Goal: Task Accomplishment & Management: Manage account settings

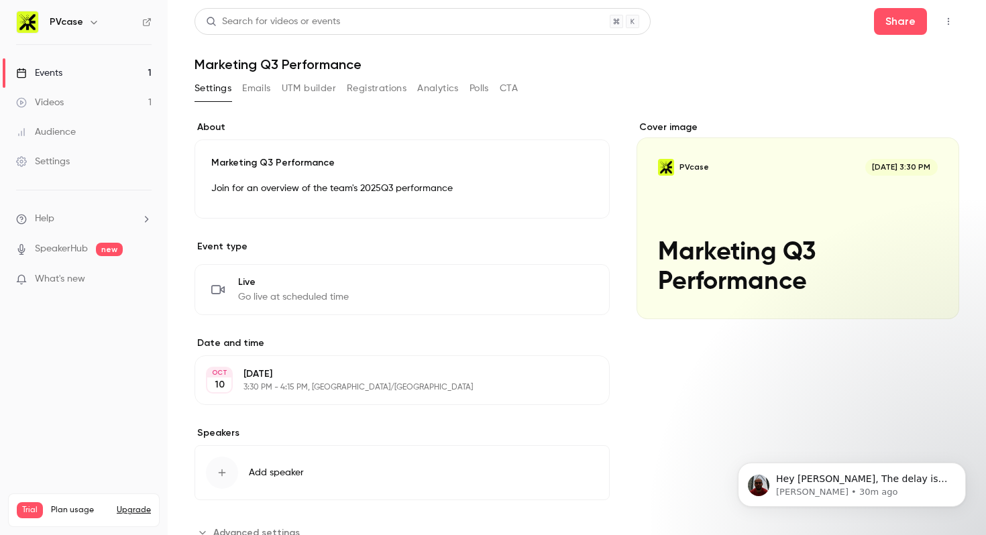
click at [426, 85] on button "Analytics" at bounding box center [438, 88] width 42 height 21
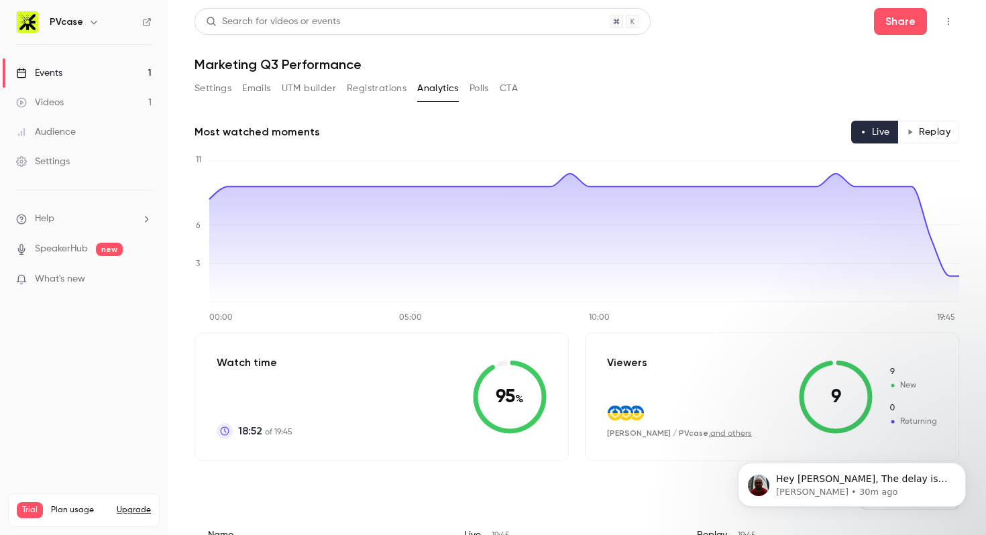
click at [488, 89] on button "Polls" at bounding box center [479, 88] width 19 height 21
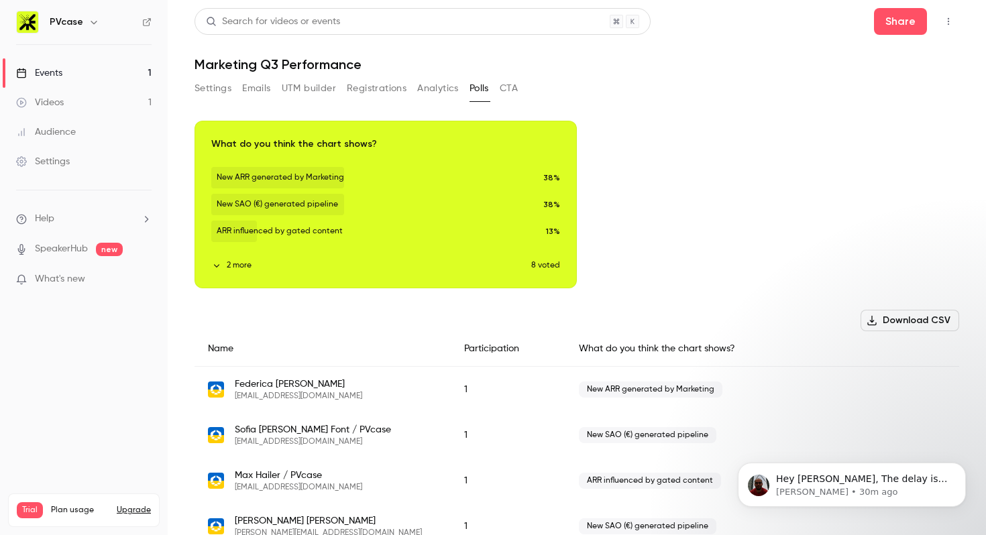
click at [501, 91] on button "CTA" at bounding box center [509, 88] width 18 height 21
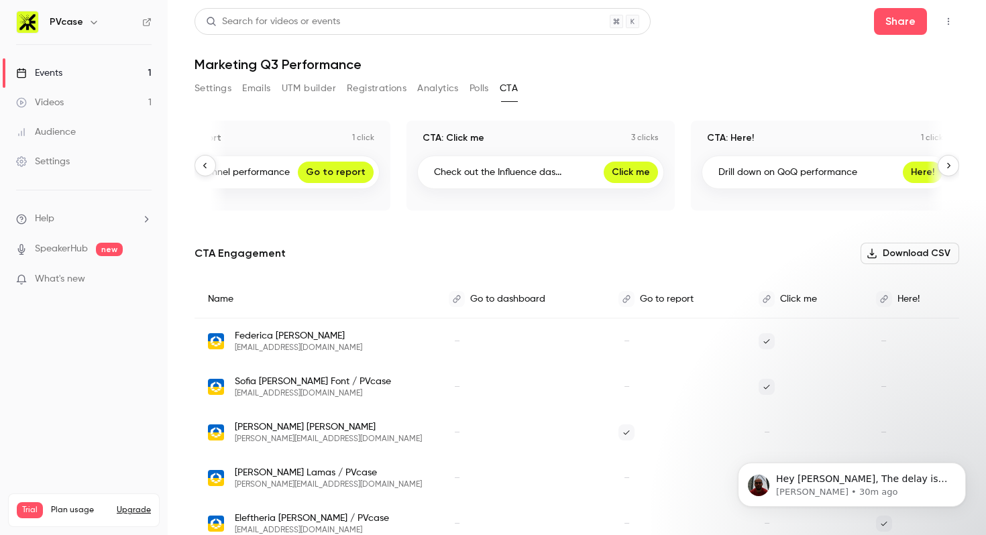
scroll to position [0, 357]
click at [218, 89] on button "Settings" at bounding box center [213, 88] width 37 height 21
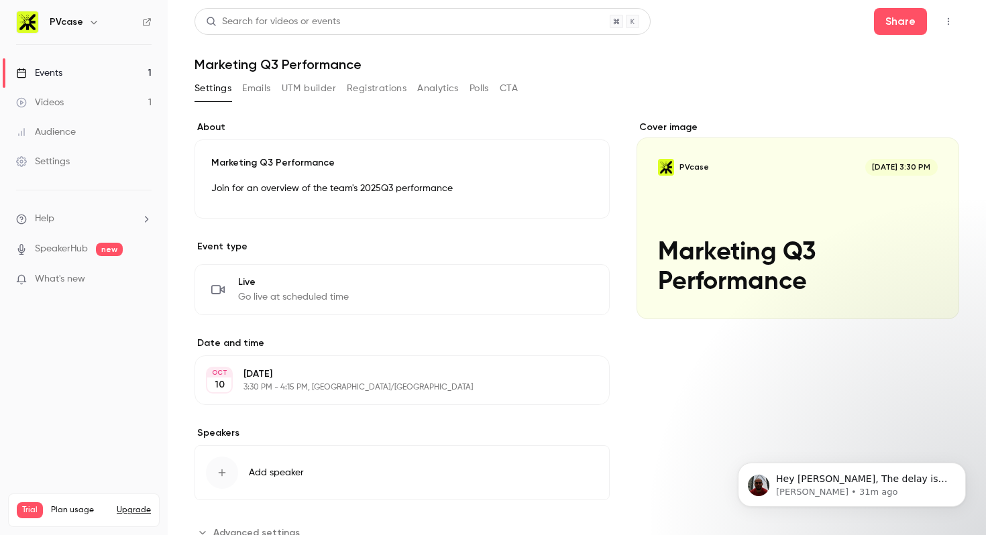
click at [512, 94] on button "CTA" at bounding box center [509, 88] width 18 height 21
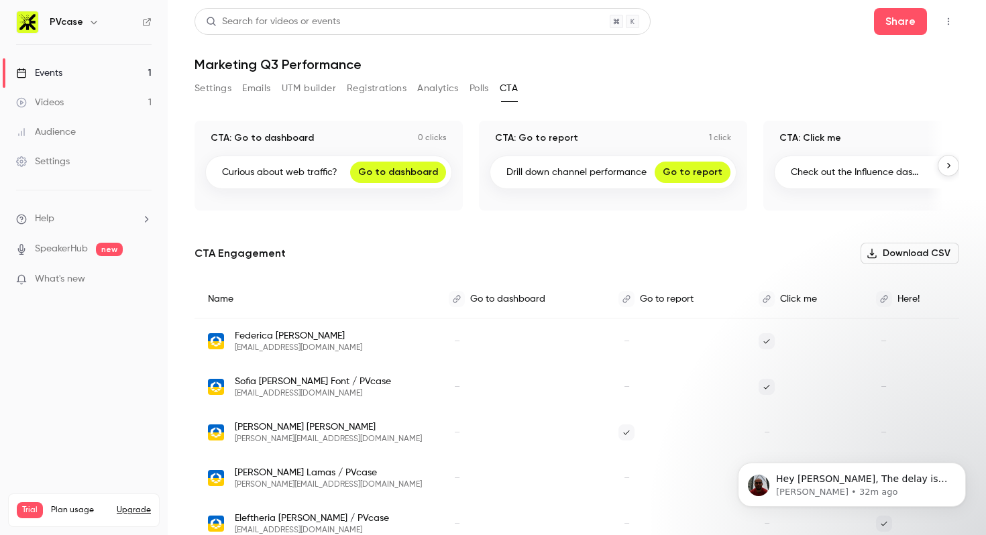
click at [223, 90] on button "Settings" at bounding box center [213, 88] width 37 height 21
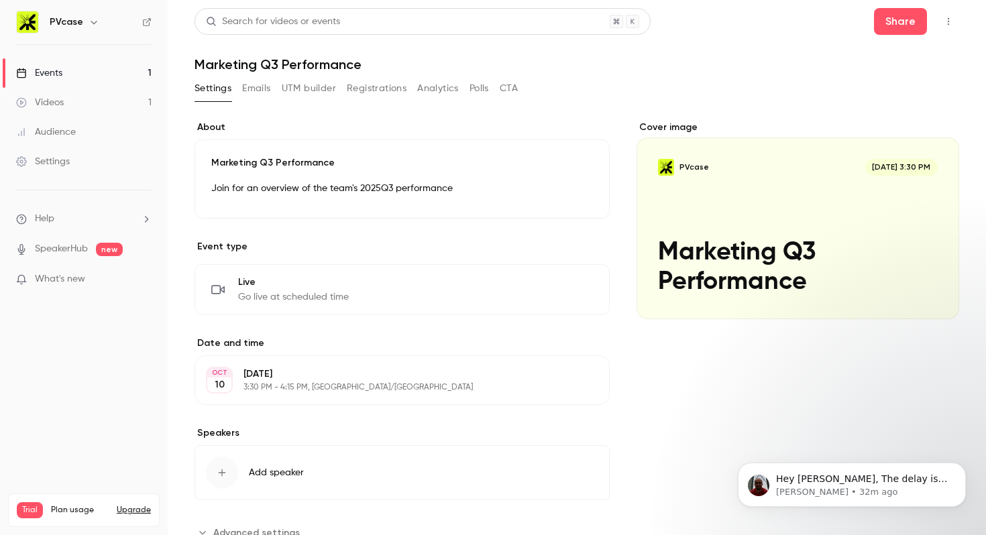
click at [91, 91] on link "Videos 1" at bounding box center [84, 103] width 168 height 30
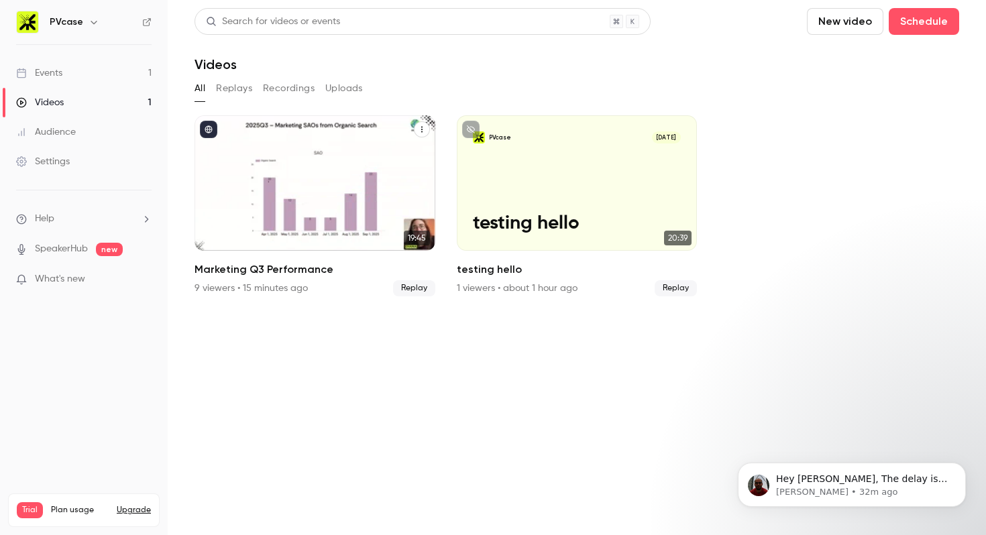
click at [420, 130] on icon "Marketing Q3 Performance" at bounding box center [422, 129] width 8 height 8
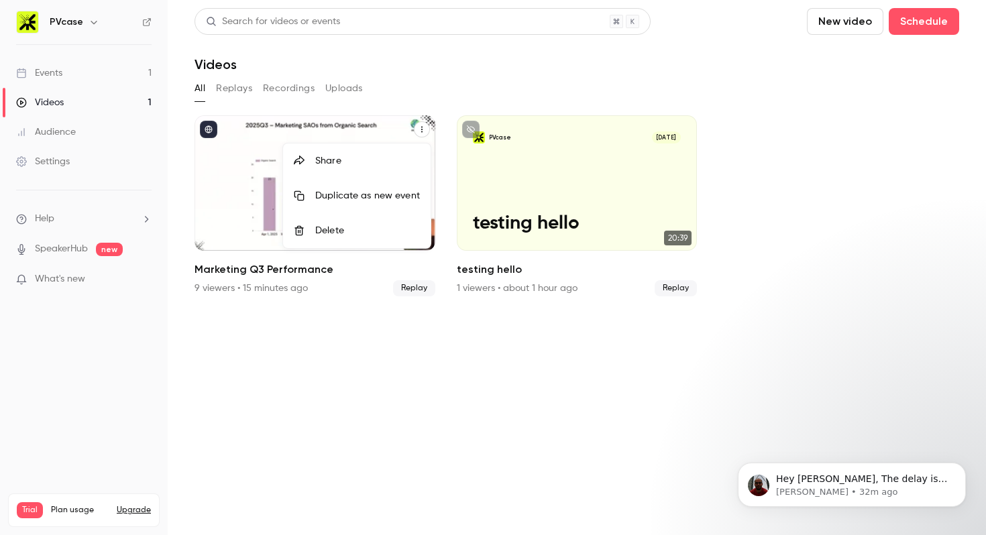
click at [420, 130] on div at bounding box center [493, 267] width 986 height 535
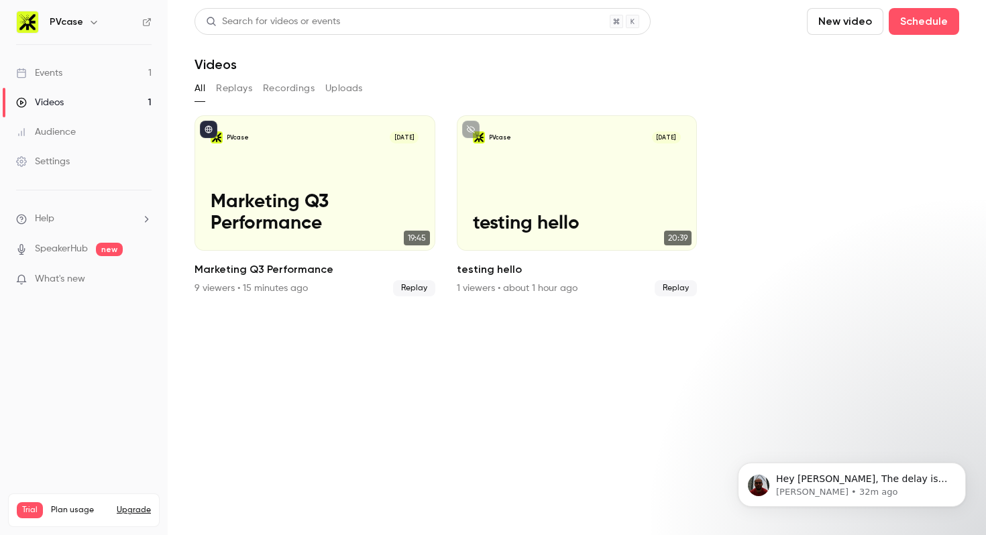
click at [87, 70] on link "Events 1" at bounding box center [84, 73] width 168 height 30
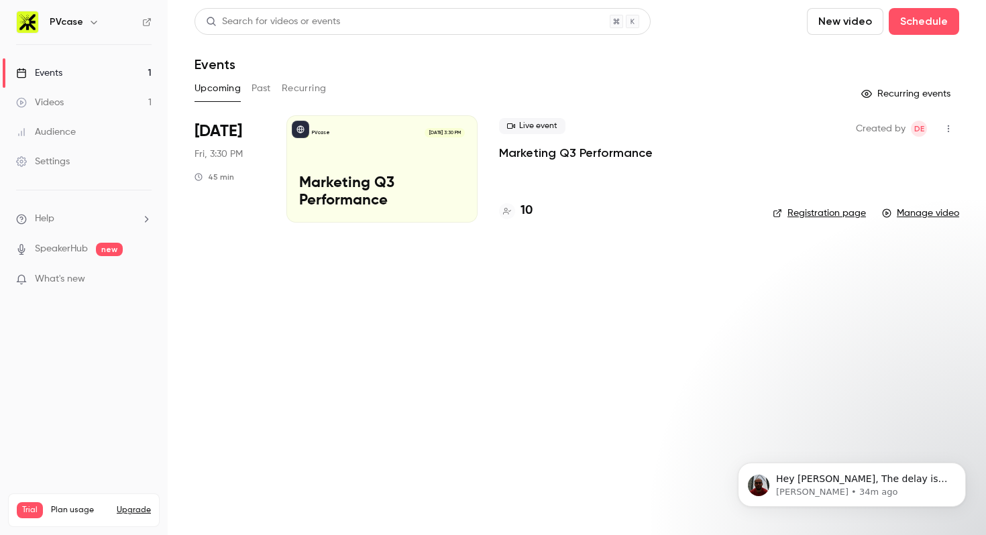
click at [949, 127] on icon "button" at bounding box center [948, 128] width 11 height 9
click at [949, 127] on div at bounding box center [493, 267] width 986 height 535
click at [321, 318] on main "Search for videos or events New video Schedule Events Upcoming Past Recurring R…" at bounding box center [577, 267] width 818 height 535
click at [424, 317] on main "Search for videos or events New video Schedule Events Upcoming Past Recurring R…" at bounding box center [577, 267] width 818 height 535
click at [777, 476] on span "Hey [PERSON_NAME], The delay is typically about 4 to 8 seconds. You can click t…" at bounding box center [861, 499] width 171 height 51
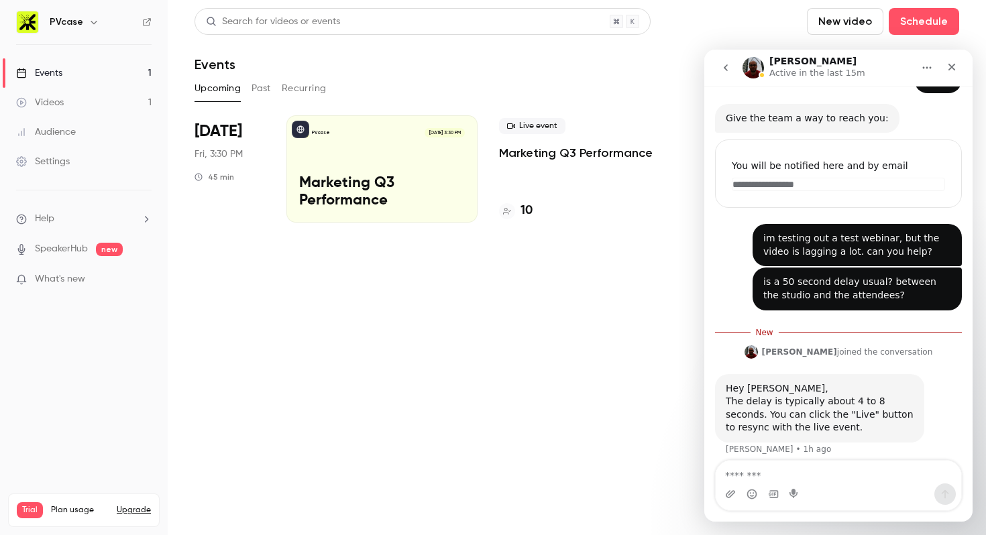
scroll to position [73, 0]
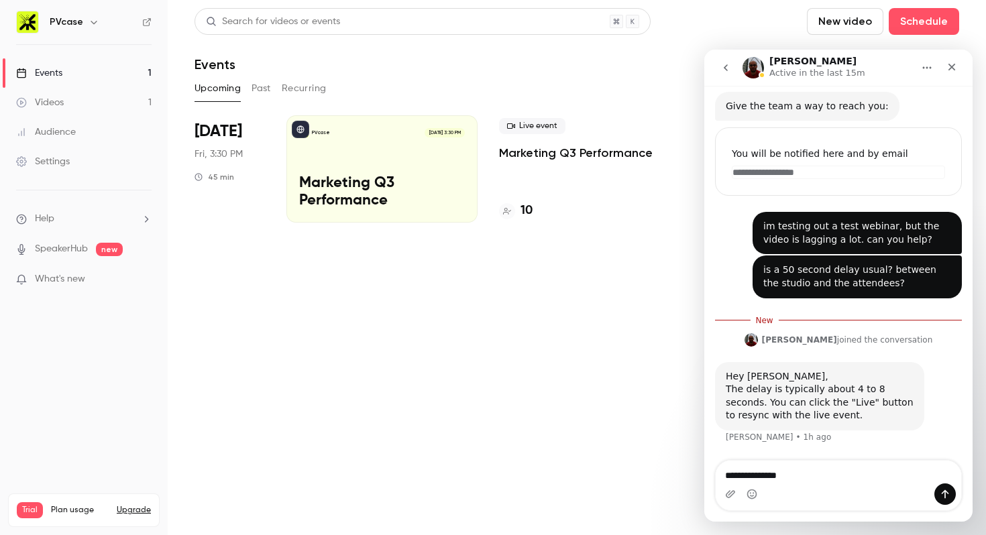
type textarea "**********"
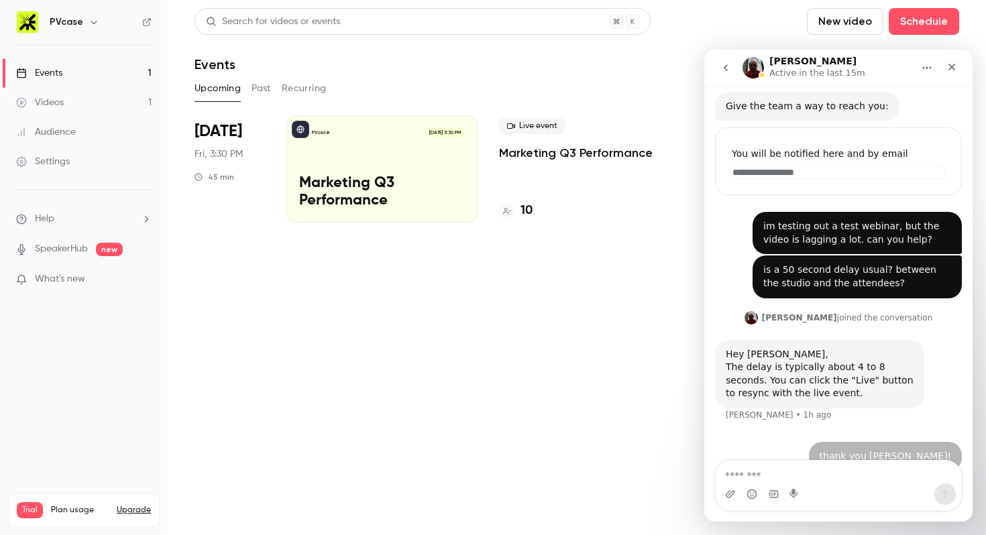
scroll to position [91, 0]
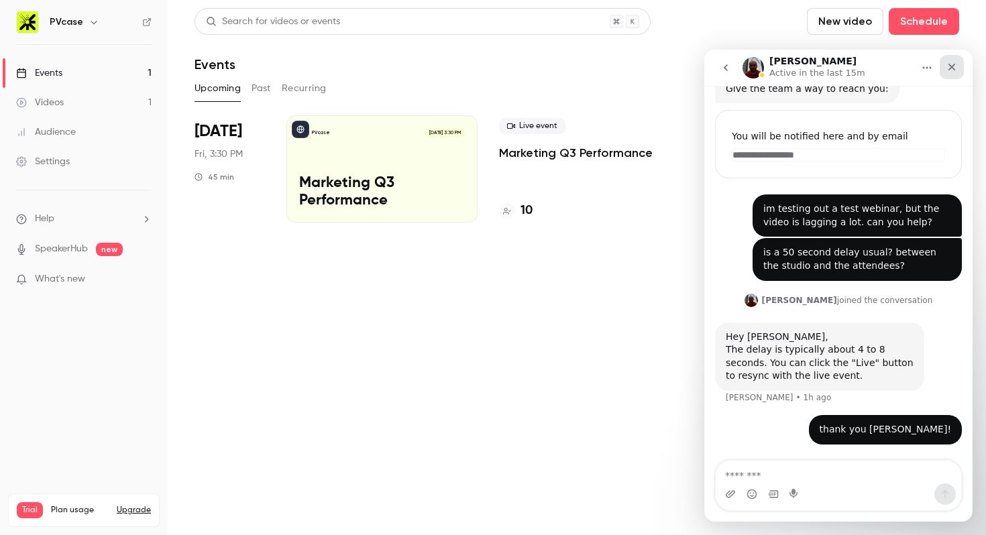
click at [957, 68] on div "Close" at bounding box center [952, 67] width 24 height 24
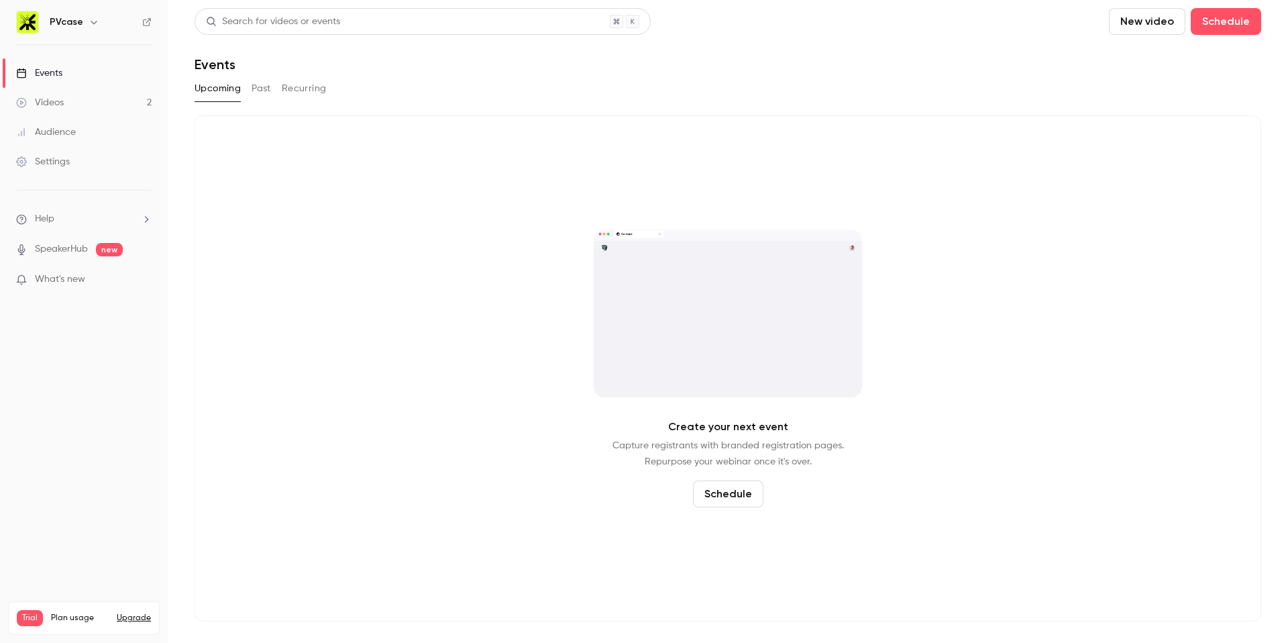
click at [89, 107] on link "Videos 2" at bounding box center [84, 103] width 168 height 30
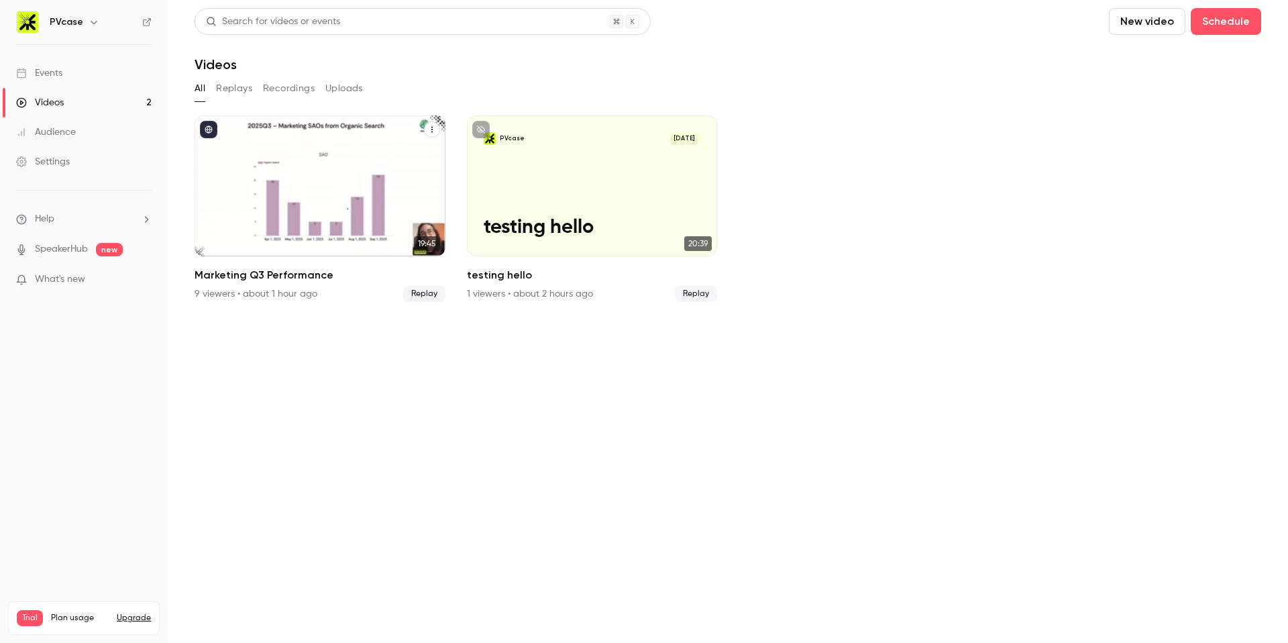
click at [323, 175] on div "PVcase Oct 10 Marketing Q3 Performance" at bounding box center [320, 185] width 251 height 141
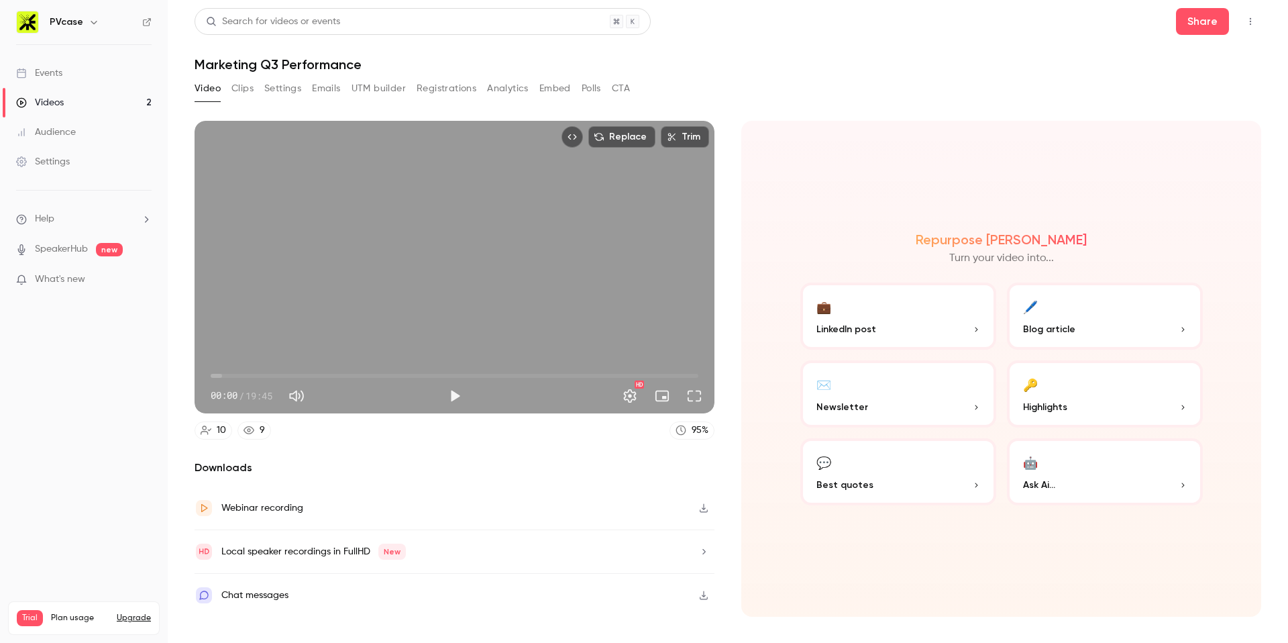
click at [535, 589] on div "Chat messages" at bounding box center [455, 594] width 520 height 43
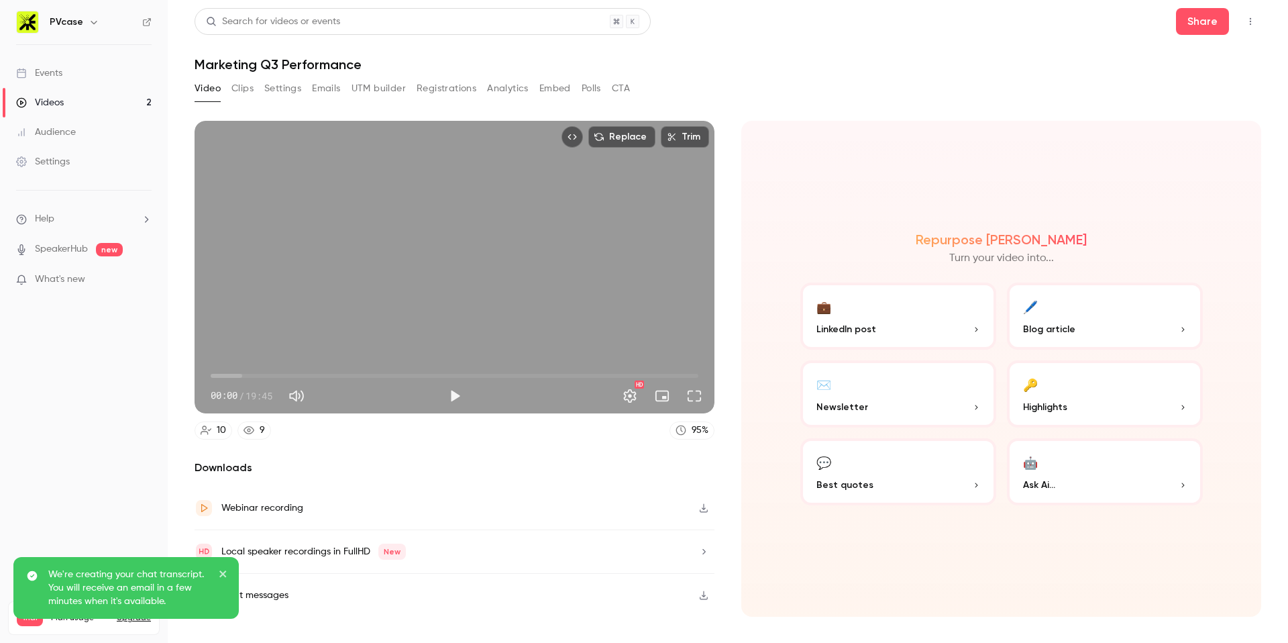
click at [250, 86] on button "Clips" at bounding box center [242, 88] width 22 height 21
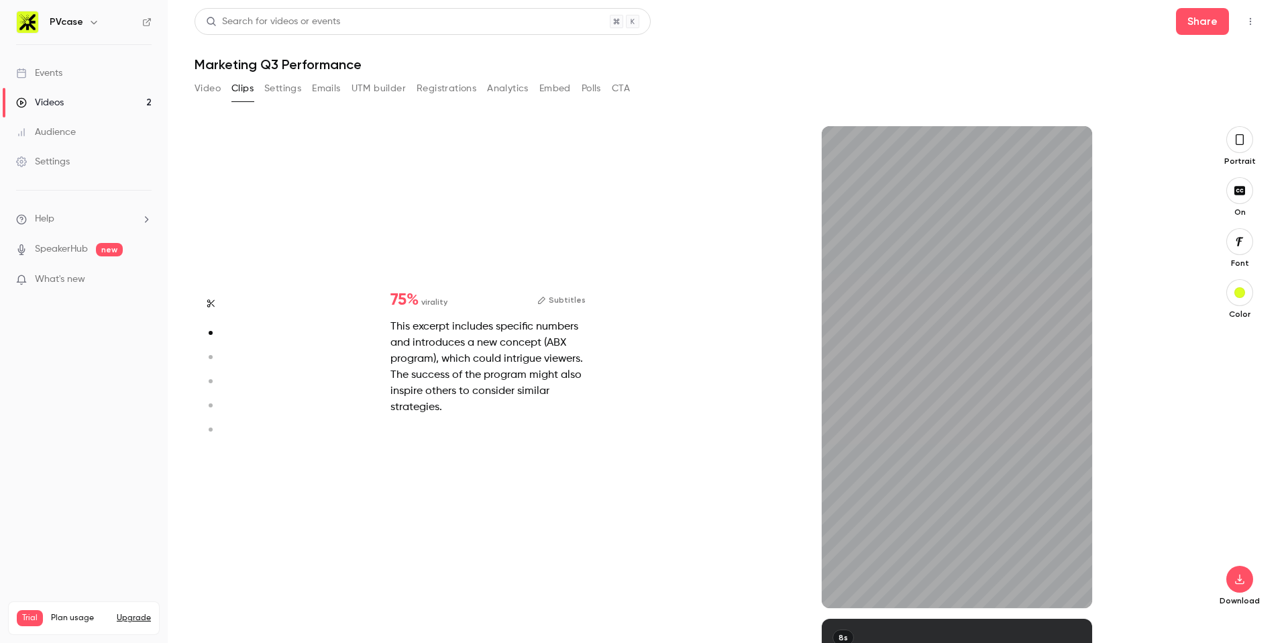
type input "*"
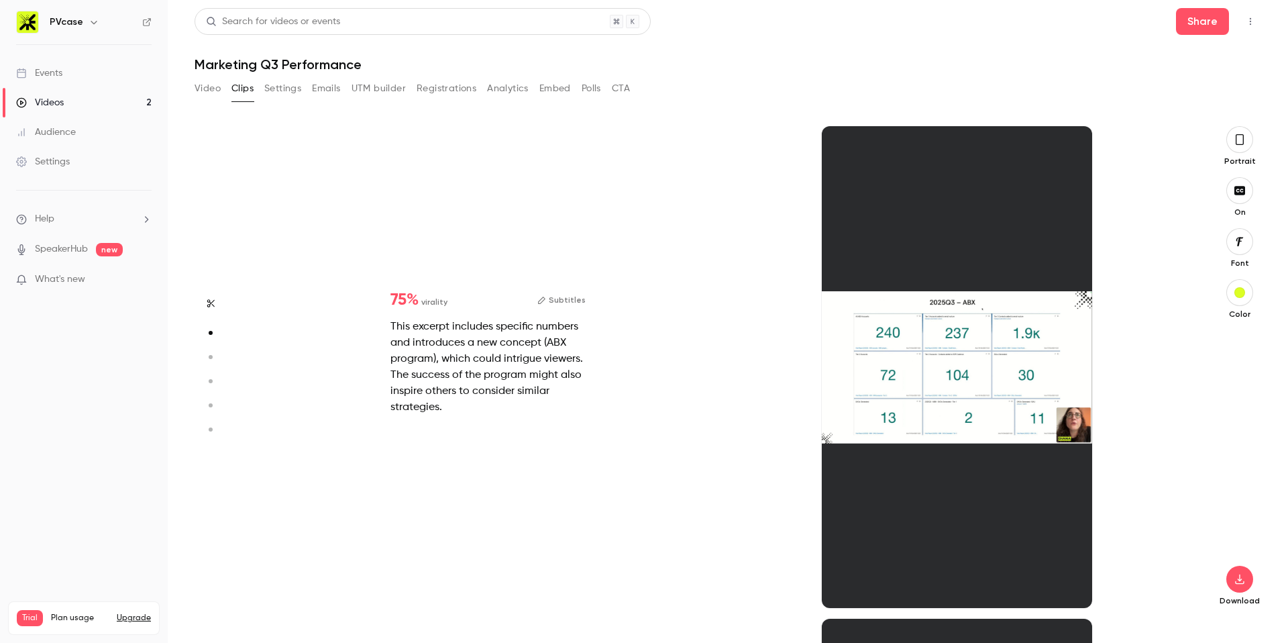
scroll to position [492, 0]
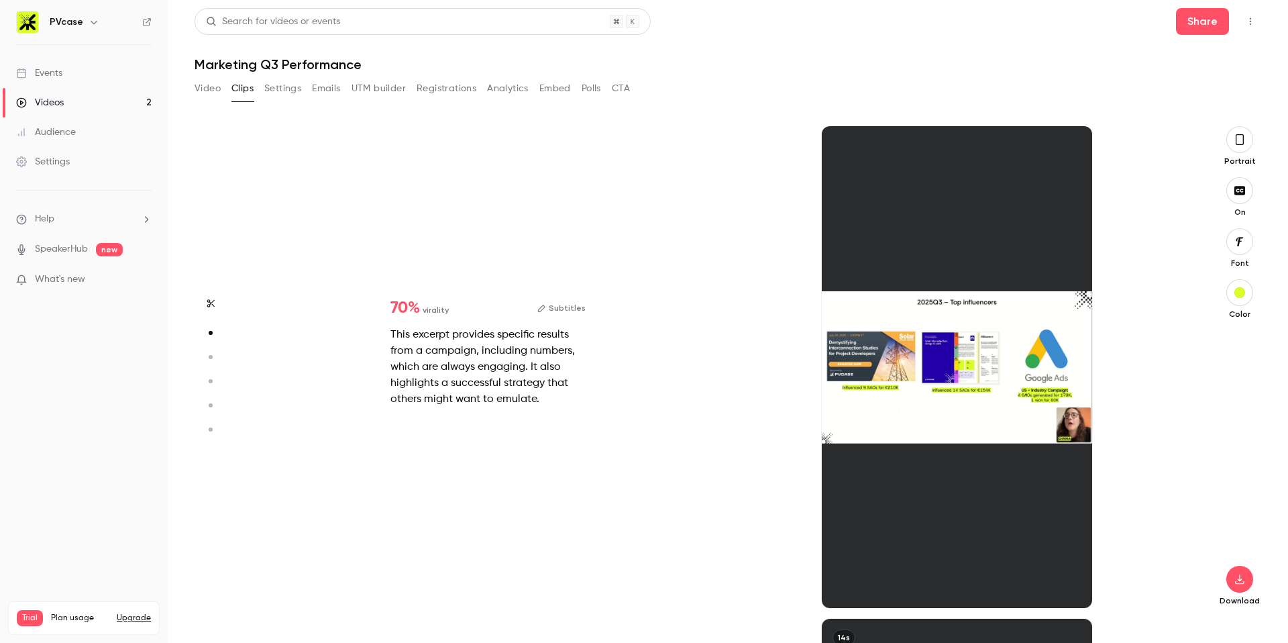
type input "*"
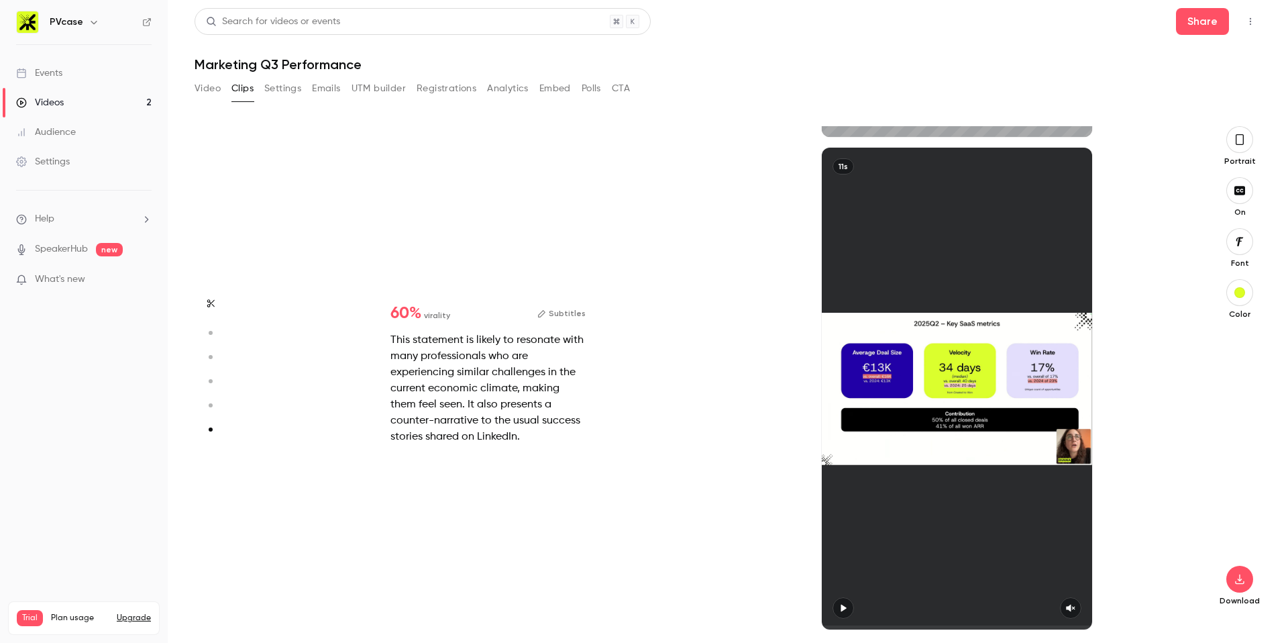
scroll to position [2440, 0]
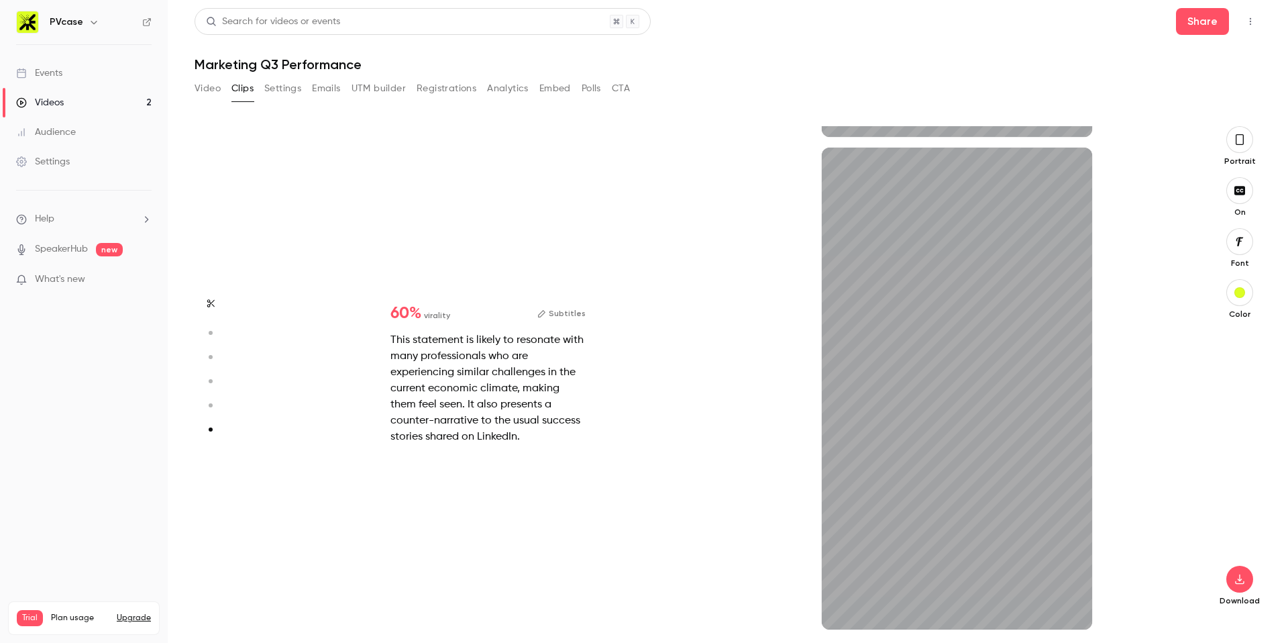
type input "***"
click at [286, 91] on button "Settings" at bounding box center [282, 88] width 37 height 21
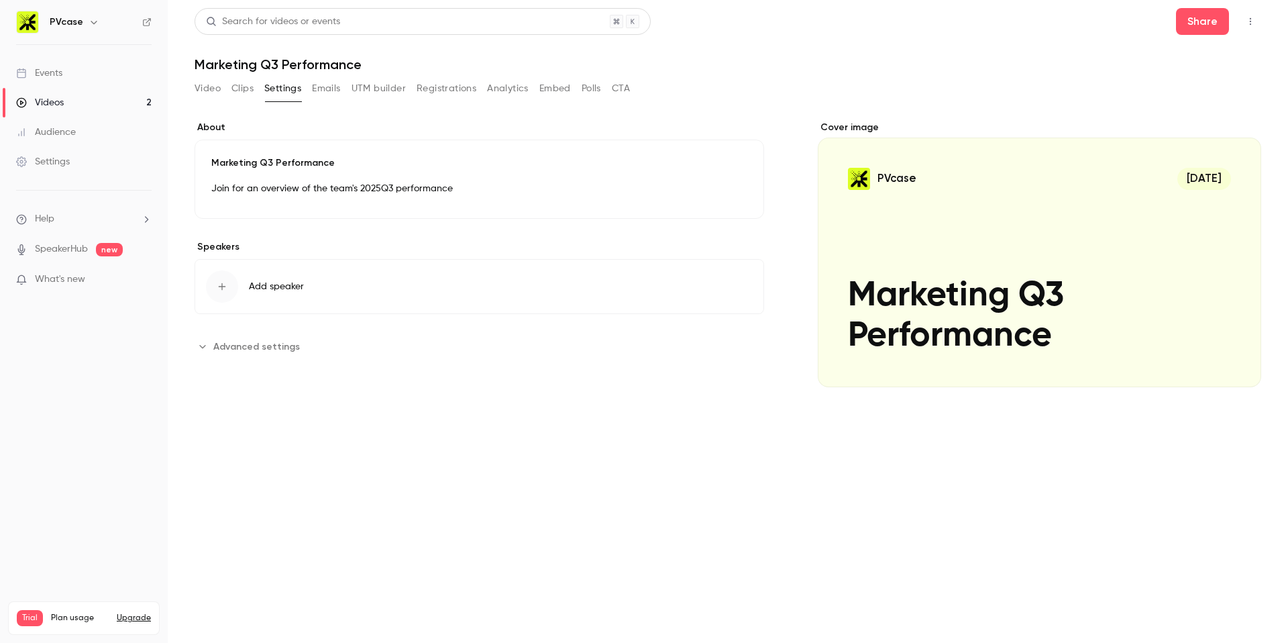
click at [327, 91] on button "Emails" at bounding box center [326, 88] width 28 height 21
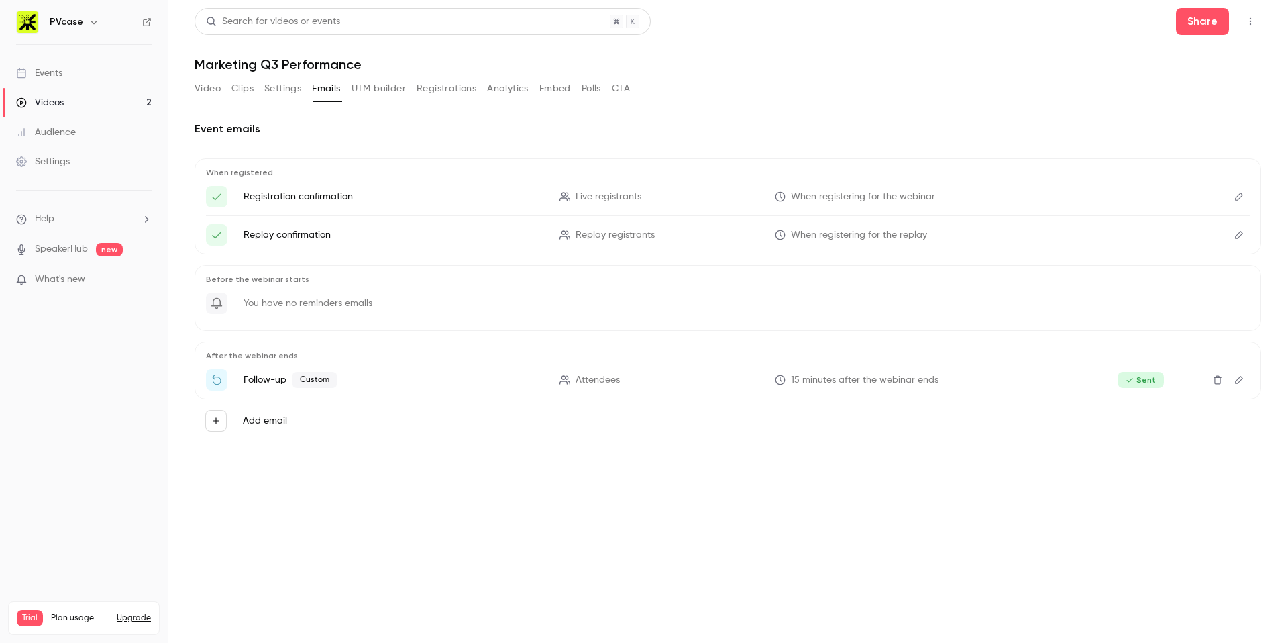
click at [504, 83] on button "Analytics" at bounding box center [508, 88] width 42 height 21
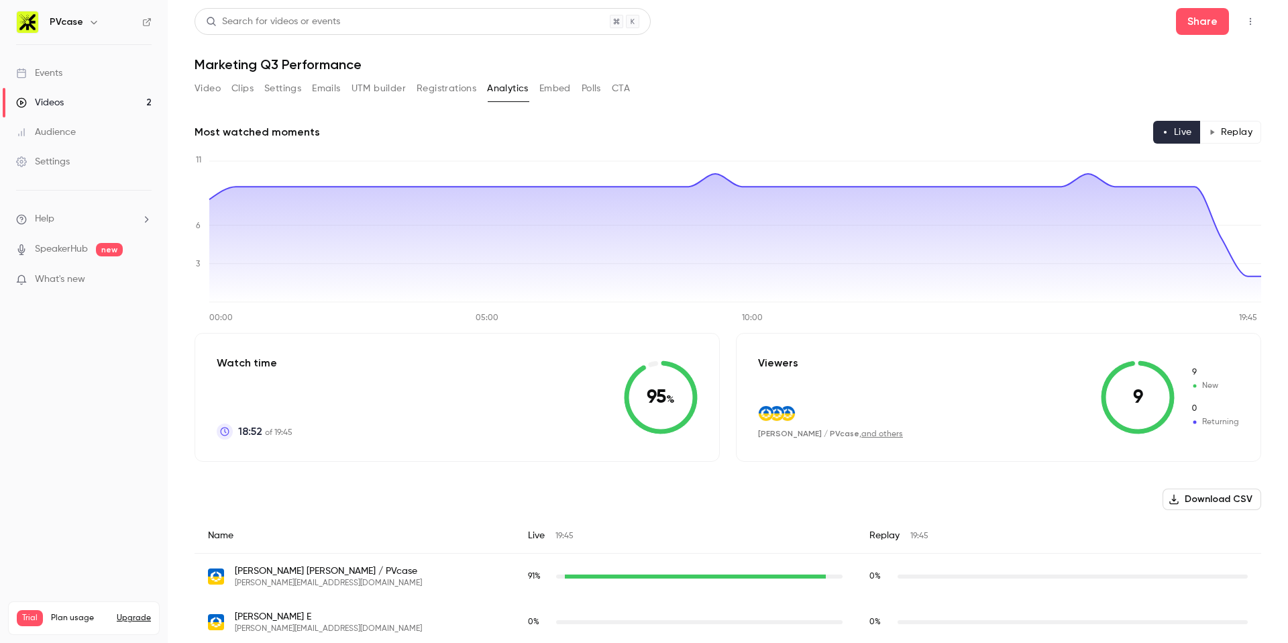
click at [549, 92] on button "Embed" at bounding box center [555, 88] width 32 height 21
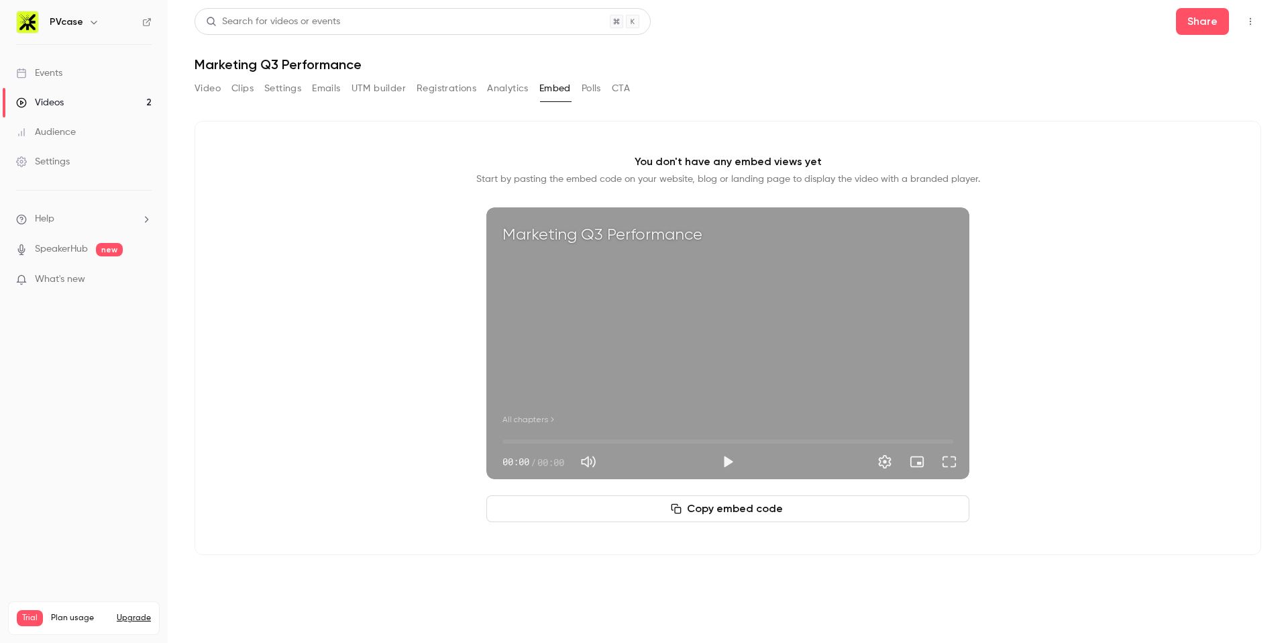
click at [586, 91] on button "Polls" at bounding box center [591, 88] width 19 height 21
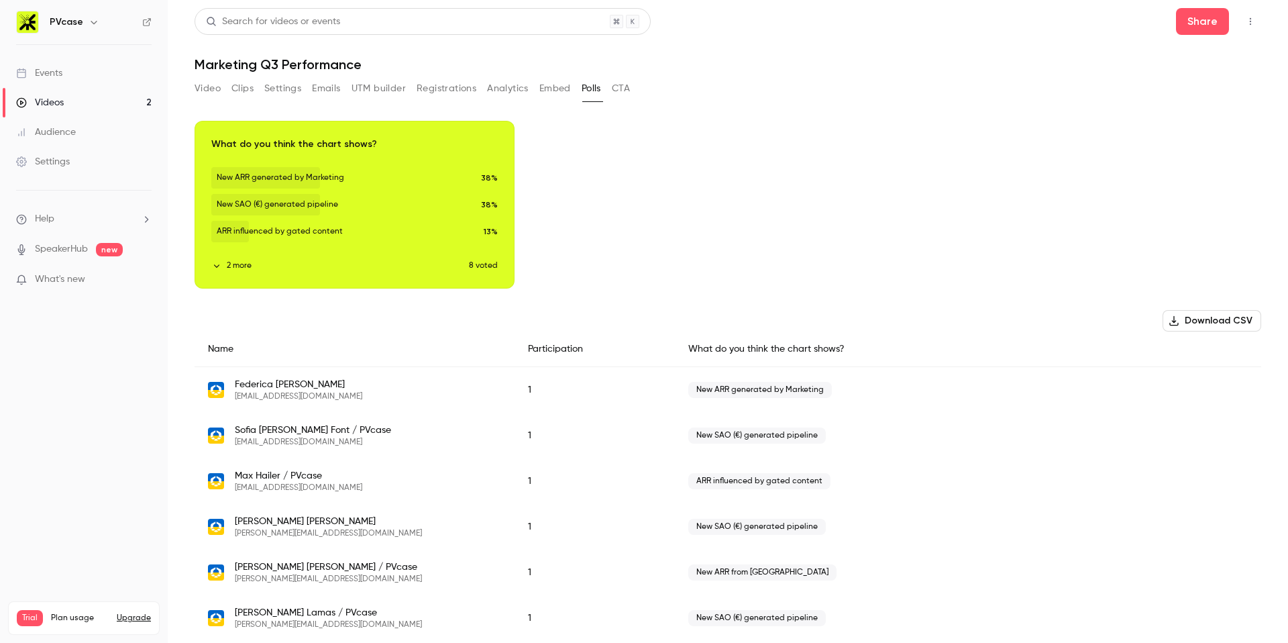
click at [621, 93] on button "CTA" at bounding box center [621, 88] width 18 height 21
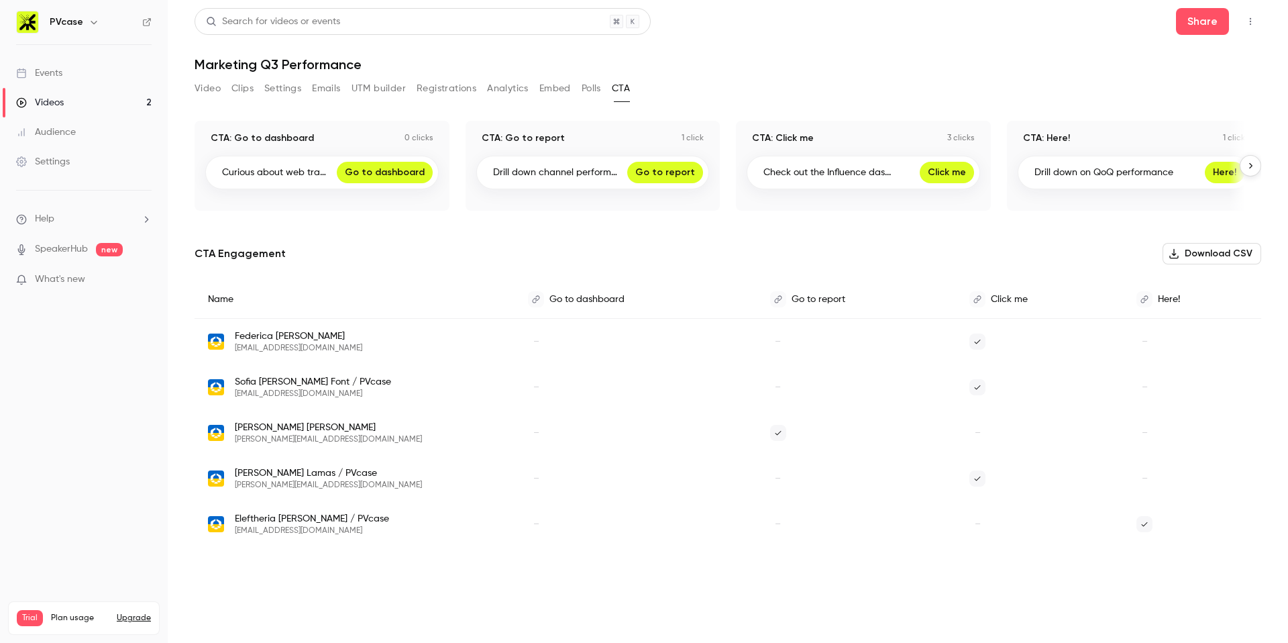
click at [1254, 164] on icon "button" at bounding box center [1250, 165] width 9 height 9
click at [309, 89] on div "Video Clips Settings Emails UTM builder Registrations Analytics Embed Polls CTA" at bounding box center [412, 88] width 435 height 21
click at [331, 85] on button "Emails" at bounding box center [326, 88] width 28 height 21
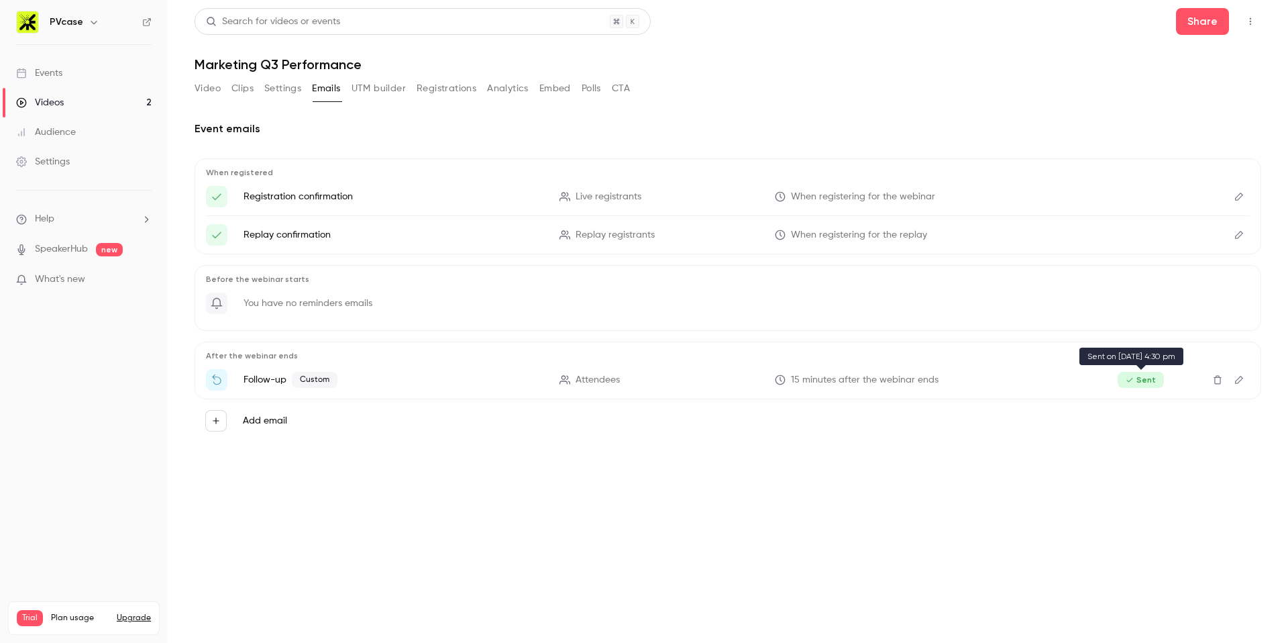
click at [1146, 382] on span "Sent" at bounding box center [1140, 380] width 46 height 16
click at [572, 542] on section "Video Clips Settings Emails UTM builder Registrations Analytics Embed Polls CTA…" at bounding box center [728, 356] width 1066 height 557
click at [417, 451] on div "Event emails When registered Registration confirmation Live registrants When re…" at bounding box center [728, 287] width 1066 height 364
click at [1240, 380] on icon "Edit" at bounding box center [1238, 379] width 11 height 9
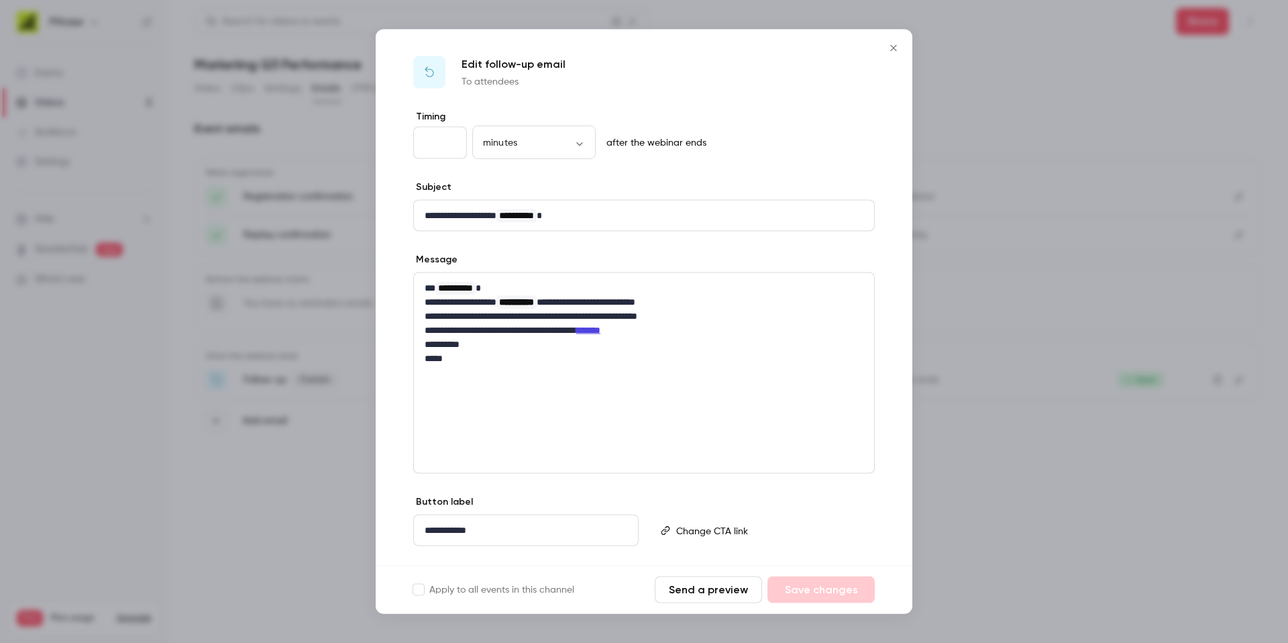
click at [600, 330] on link "******" at bounding box center [588, 329] width 24 height 9
click at [600, 331] on link "******" at bounding box center [588, 329] width 24 height 9
click at [600, 333] on link "******" at bounding box center [588, 329] width 24 height 9
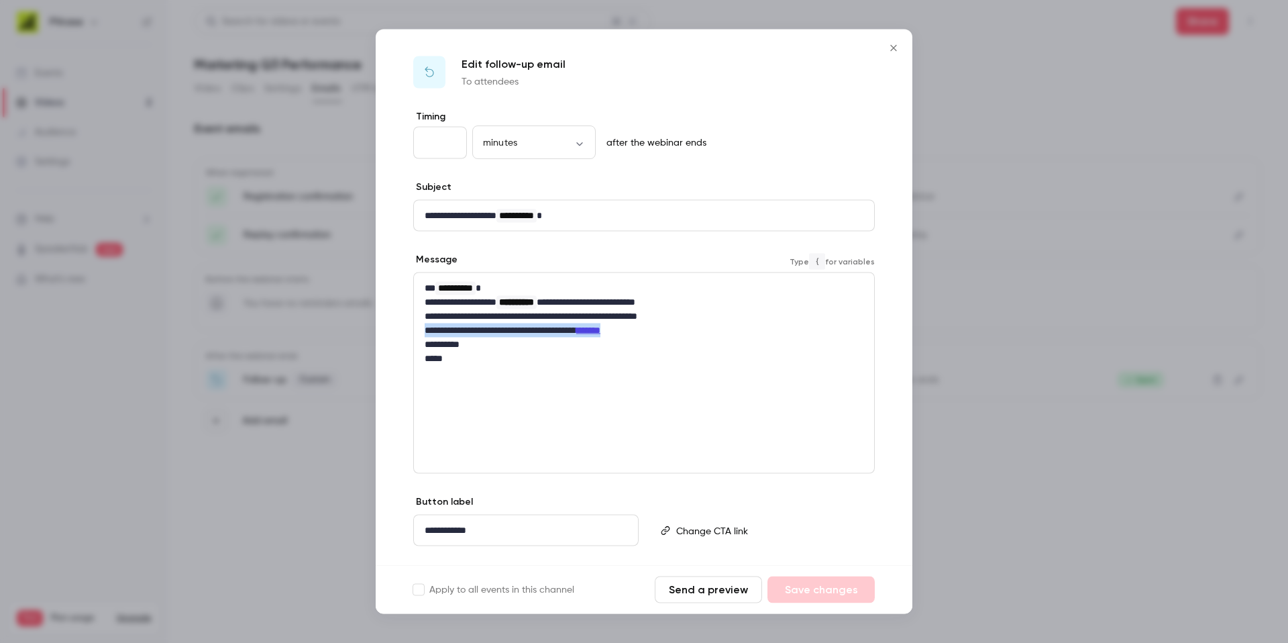
click at [600, 333] on link "******" at bounding box center [588, 329] width 24 height 9
click at [600, 330] on link "******" at bounding box center [588, 329] width 24 height 9
click at [600, 331] on link "******" at bounding box center [588, 329] width 24 height 9
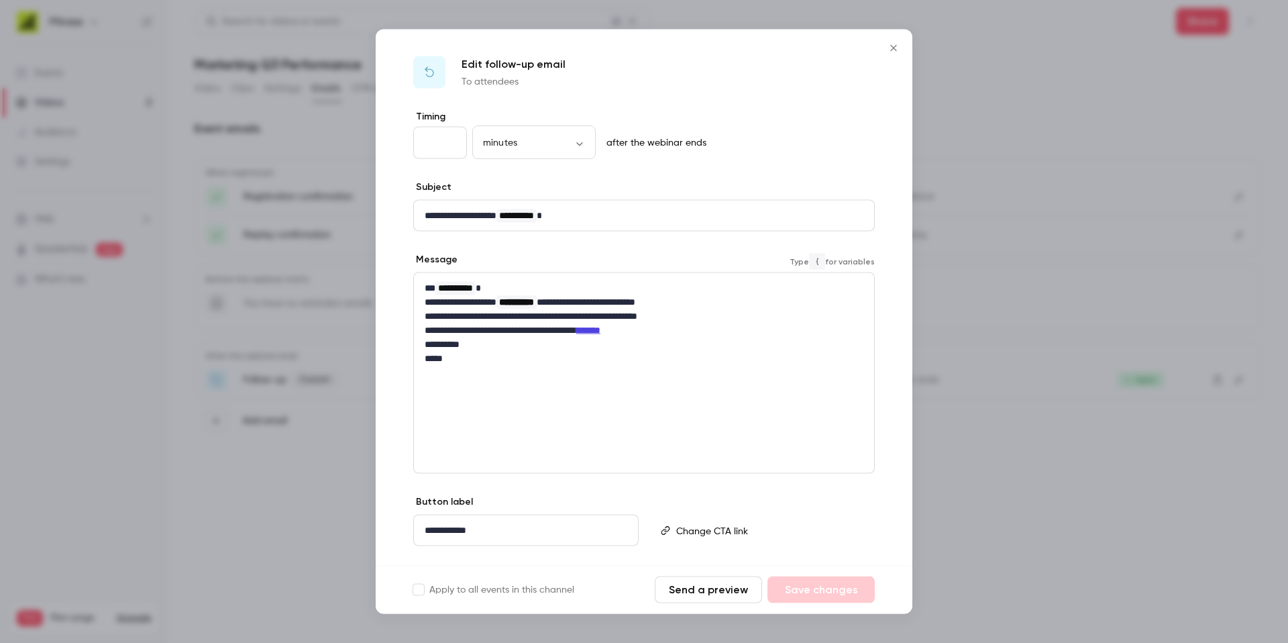
click at [600, 331] on link "******" at bounding box center [588, 329] width 24 height 9
click at [894, 50] on icon "Close" at bounding box center [893, 48] width 16 height 11
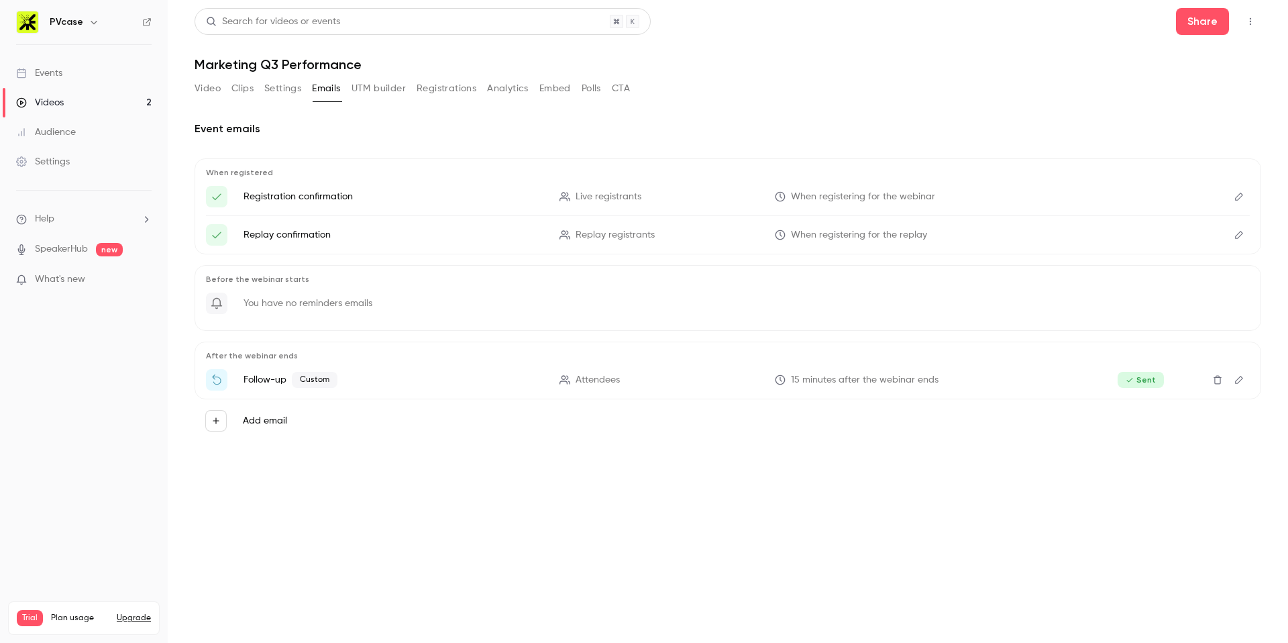
click at [76, 99] on link "Videos 2" at bounding box center [84, 103] width 168 height 30
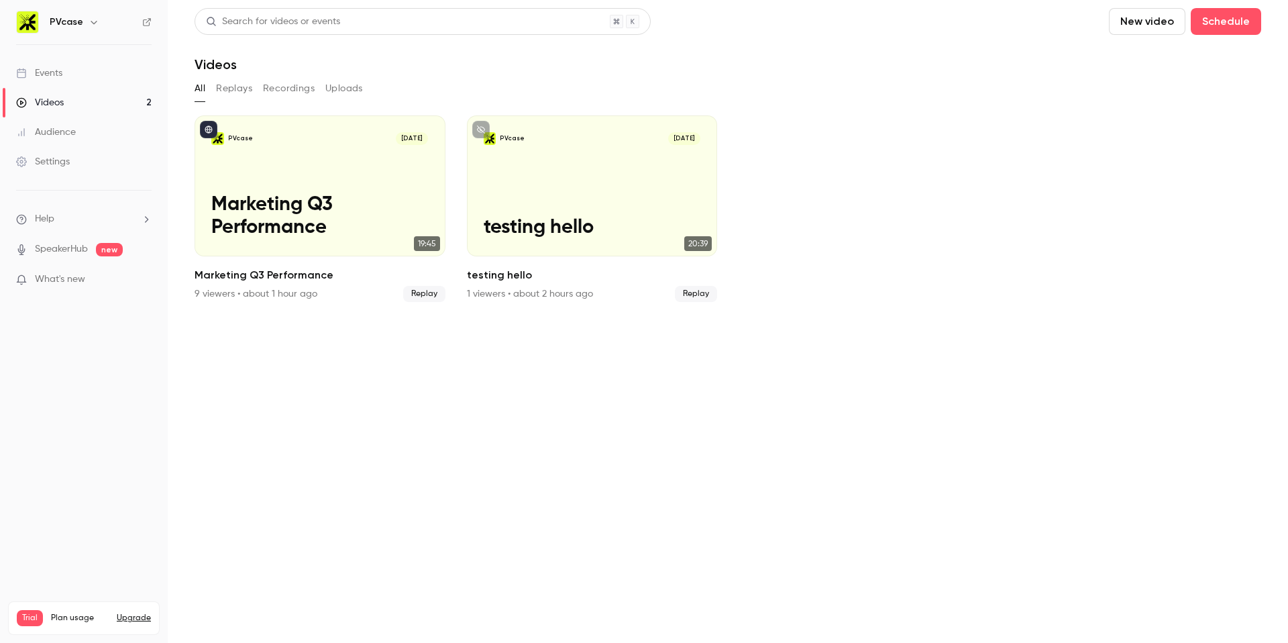
click at [311, 85] on button "Recordings" at bounding box center [289, 88] width 52 height 21
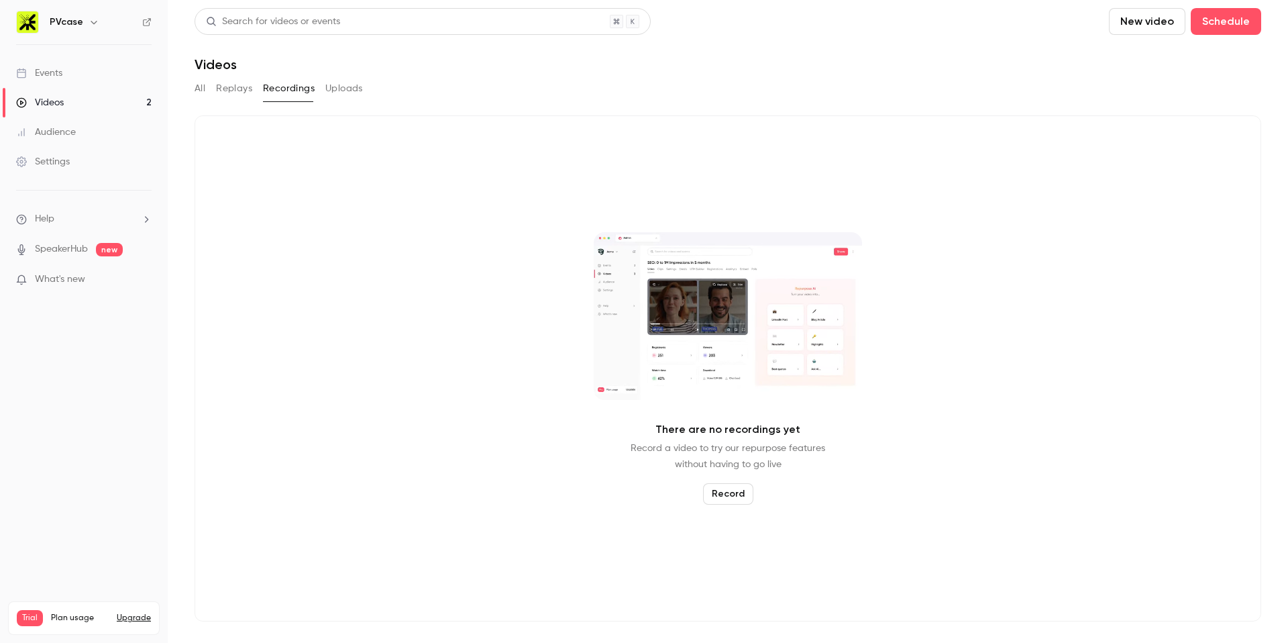
click at [248, 89] on button "Replays" at bounding box center [234, 88] width 36 height 21
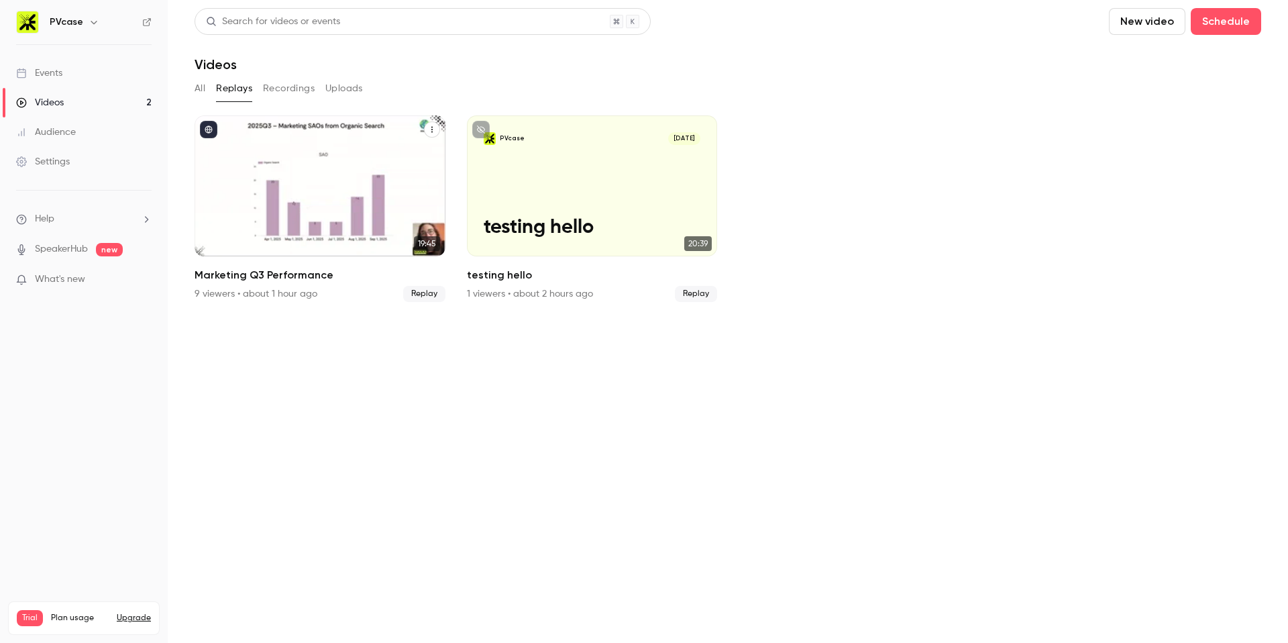
click at [431, 296] on span "Replay" at bounding box center [424, 294] width 42 height 16
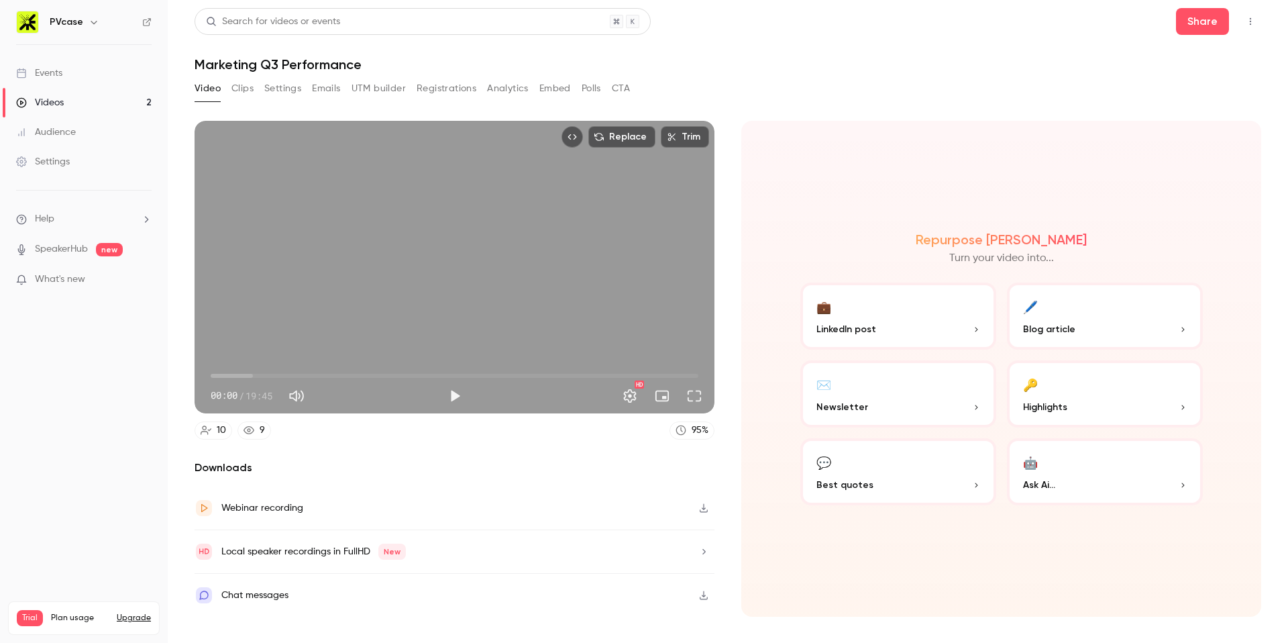
click at [55, 72] on div "Events" at bounding box center [39, 72] width 46 height 13
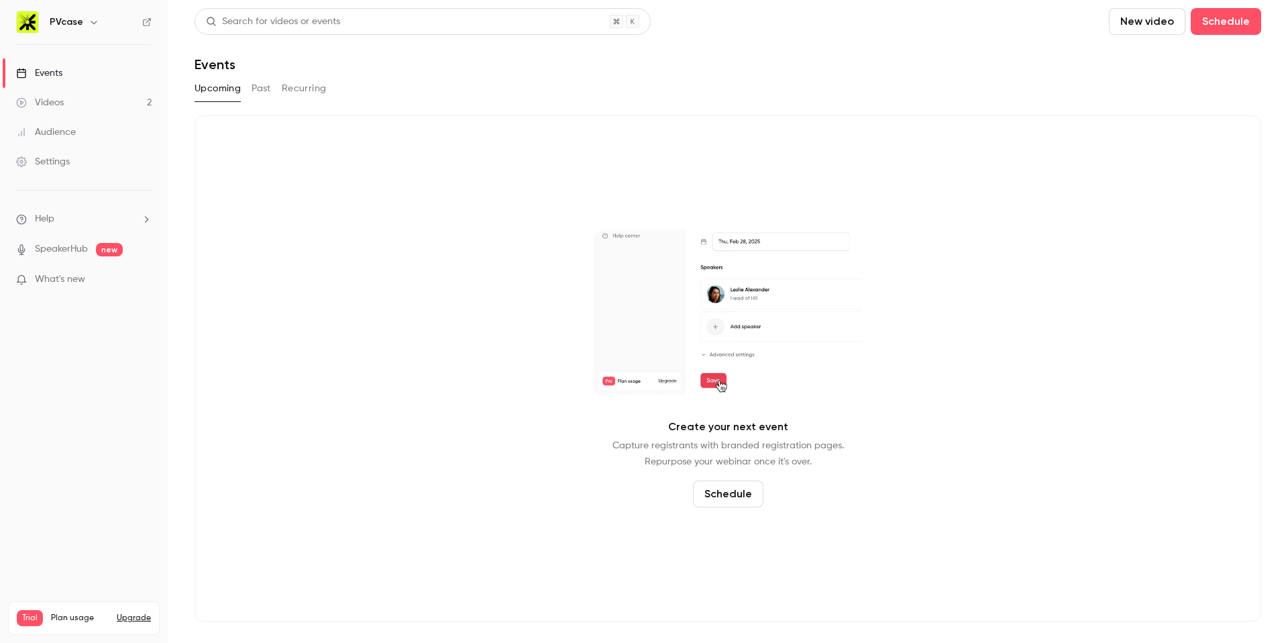
click at [73, 133] on div "Audience" at bounding box center [46, 131] width 60 height 13
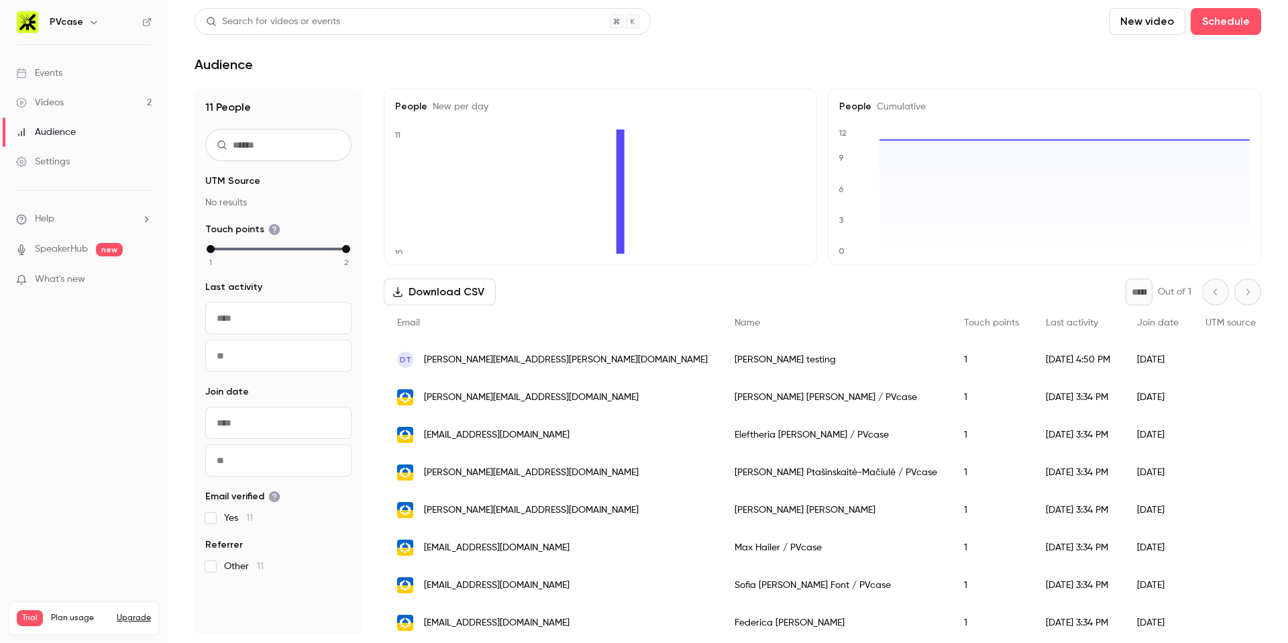
click at [67, 155] on div "Settings" at bounding box center [43, 161] width 54 height 13
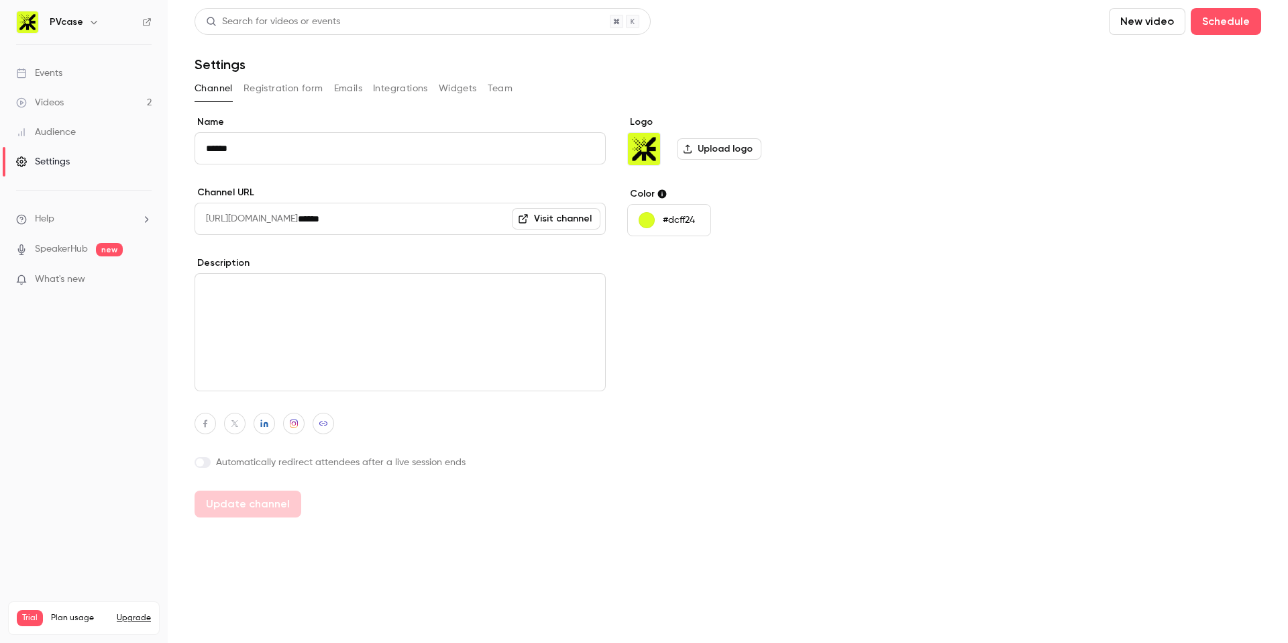
click at [69, 110] on link "Videos 2" at bounding box center [84, 103] width 168 height 30
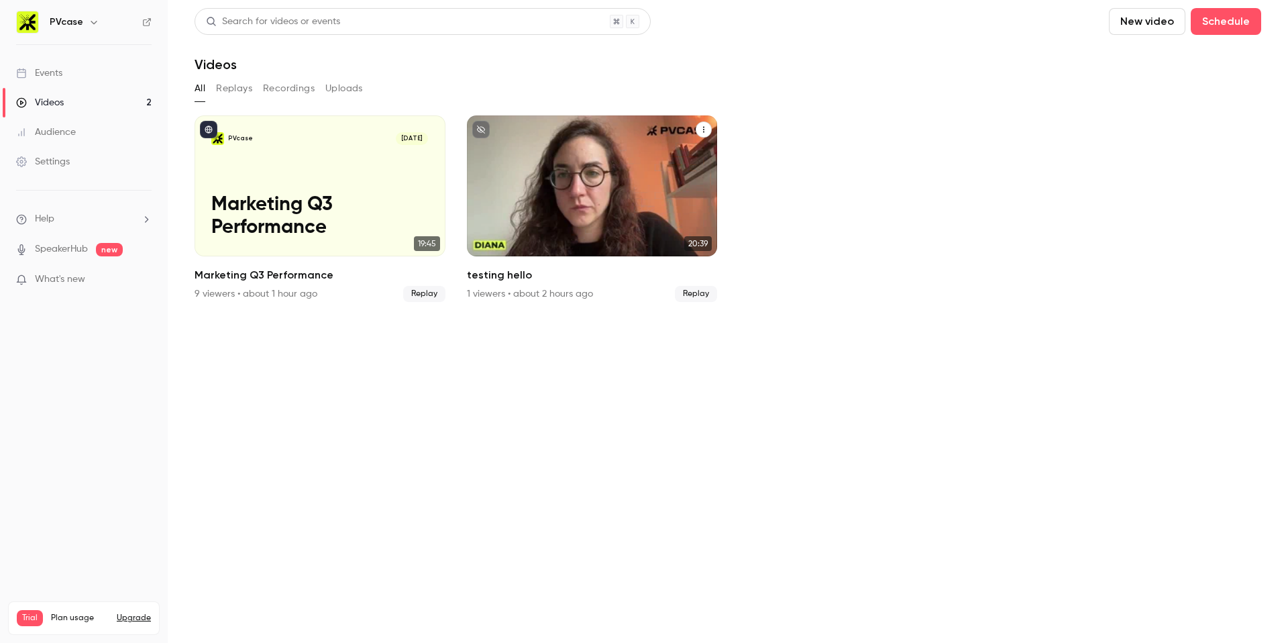
click at [704, 131] on icon "testing hello" at bounding box center [704, 129] width 8 height 8
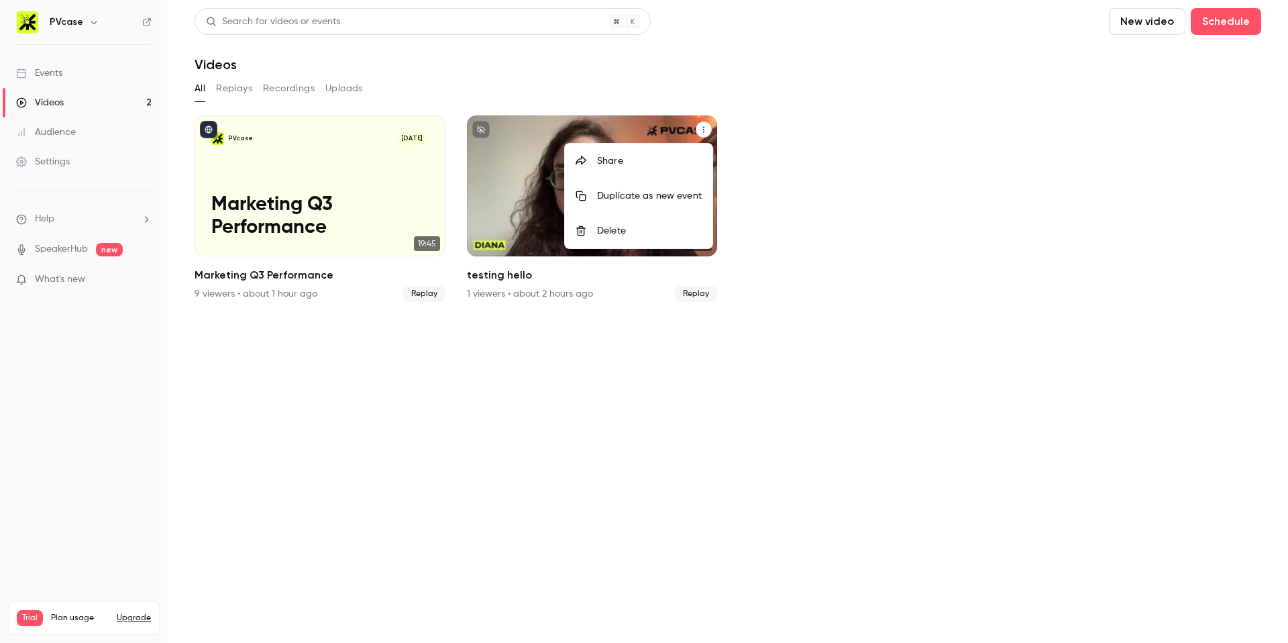
click at [619, 237] on li "Delete" at bounding box center [639, 230] width 148 height 35
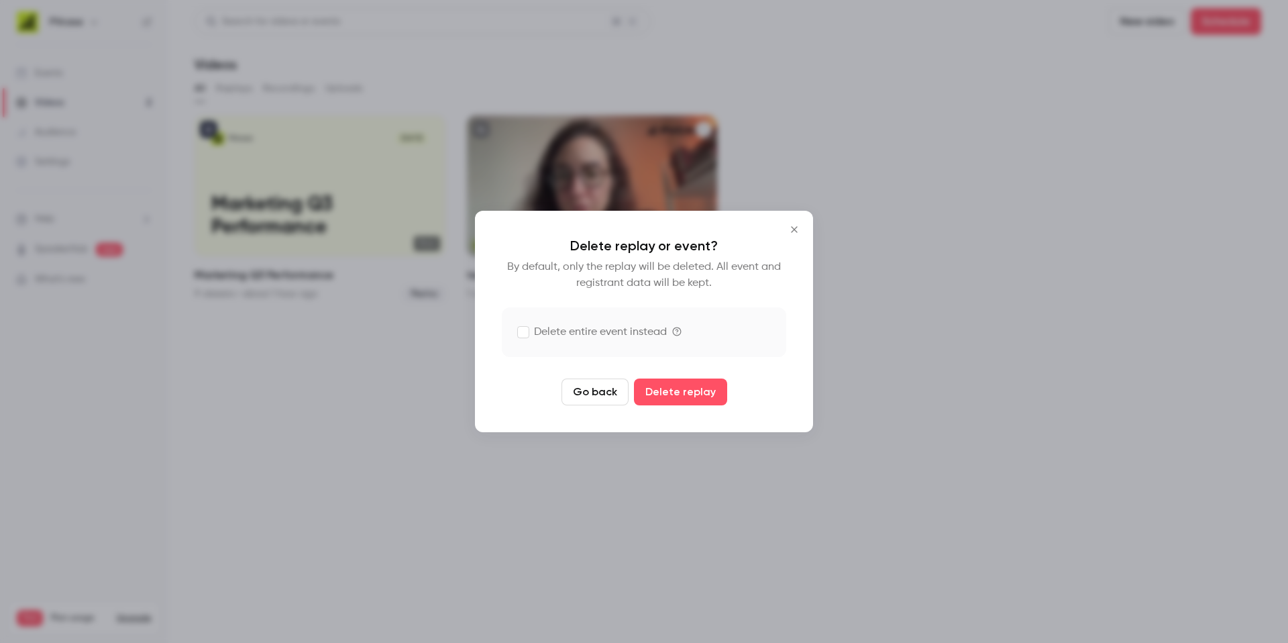
click at [571, 331] on label "Delete entire event instead" at bounding box center [592, 332] width 149 height 16
click at [679, 399] on button "Delete replay and event" at bounding box center [680, 391] width 149 height 27
